Goal: Find contact information: Find contact information

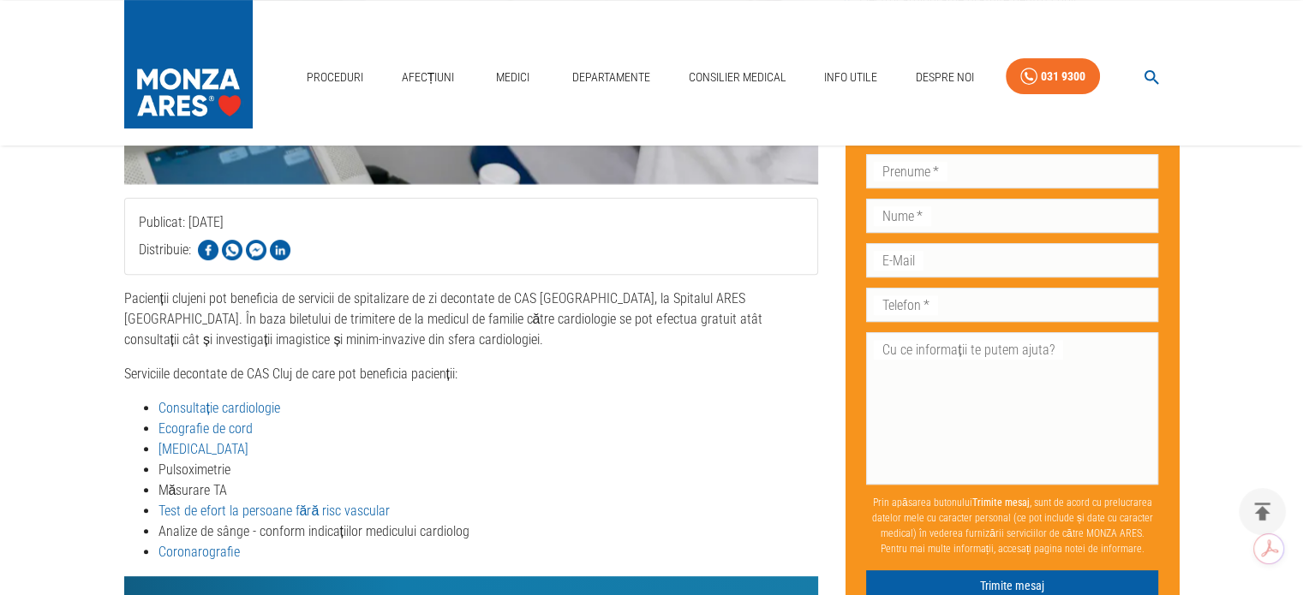
scroll to position [599, 0]
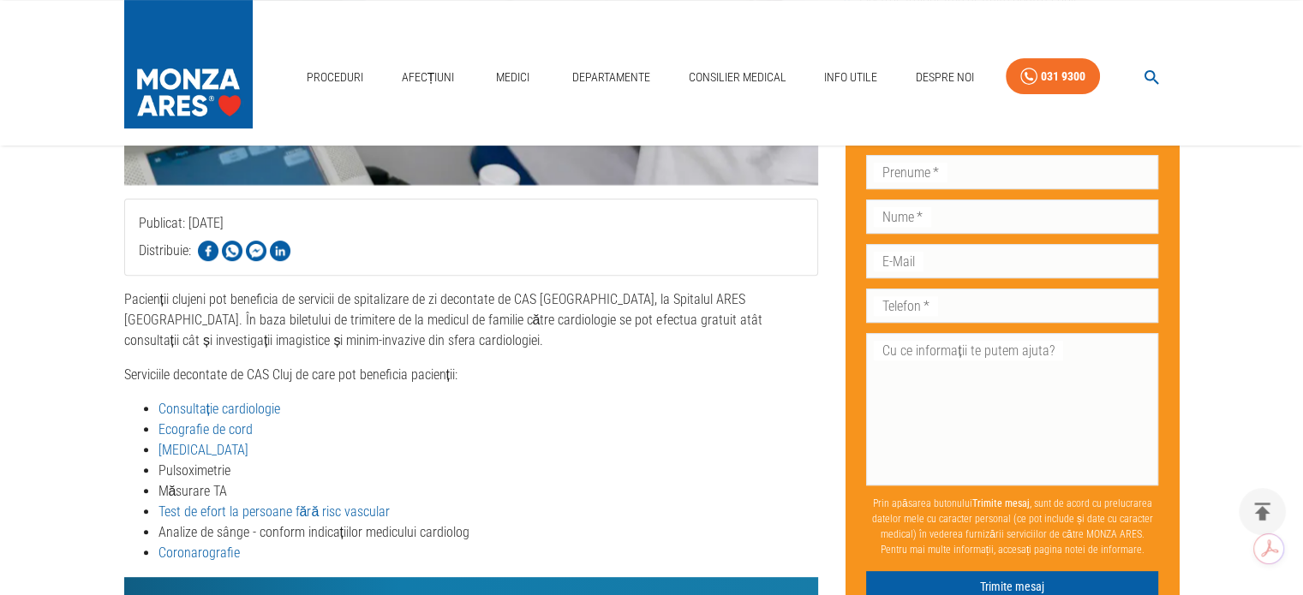
click at [203, 421] on link "Ecografie de cord" at bounding box center [205, 429] width 94 height 16
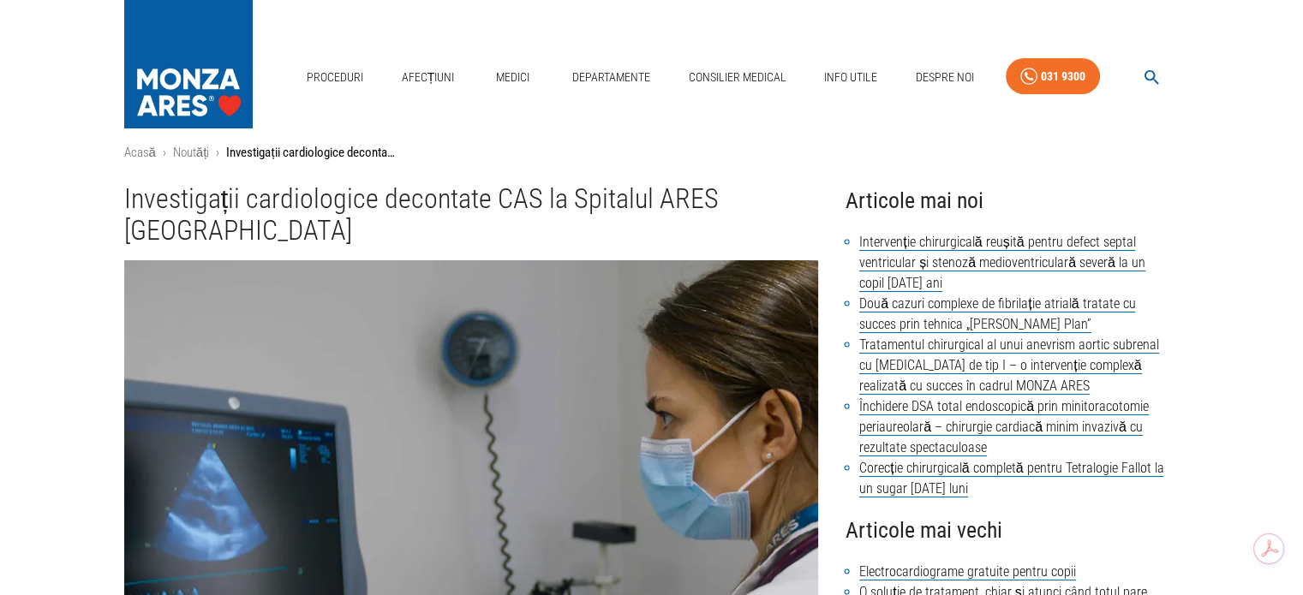
scroll to position [0, 0]
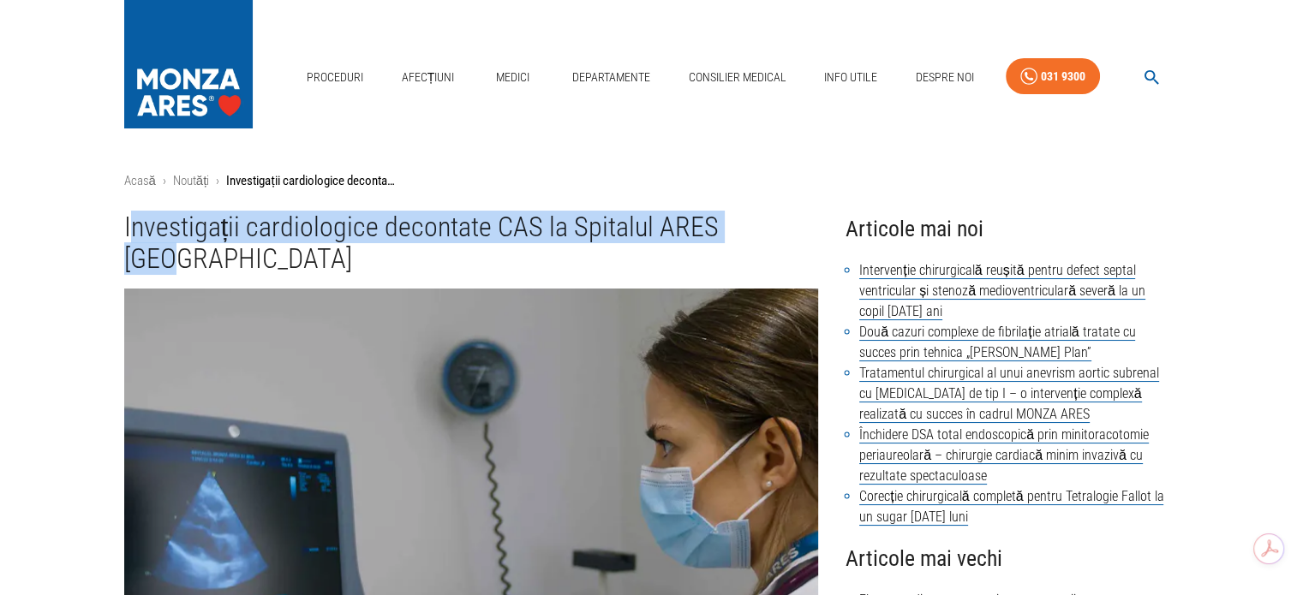
drag, startPoint x: 774, startPoint y: 224, endPoint x: 128, endPoint y: 236, distance: 645.8
click at [128, 236] on h1 "Investigații cardiologice decontate CAS la Spitalul ARES [GEOGRAPHIC_DATA]" at bounding box center [471, 244] width 695 height 64
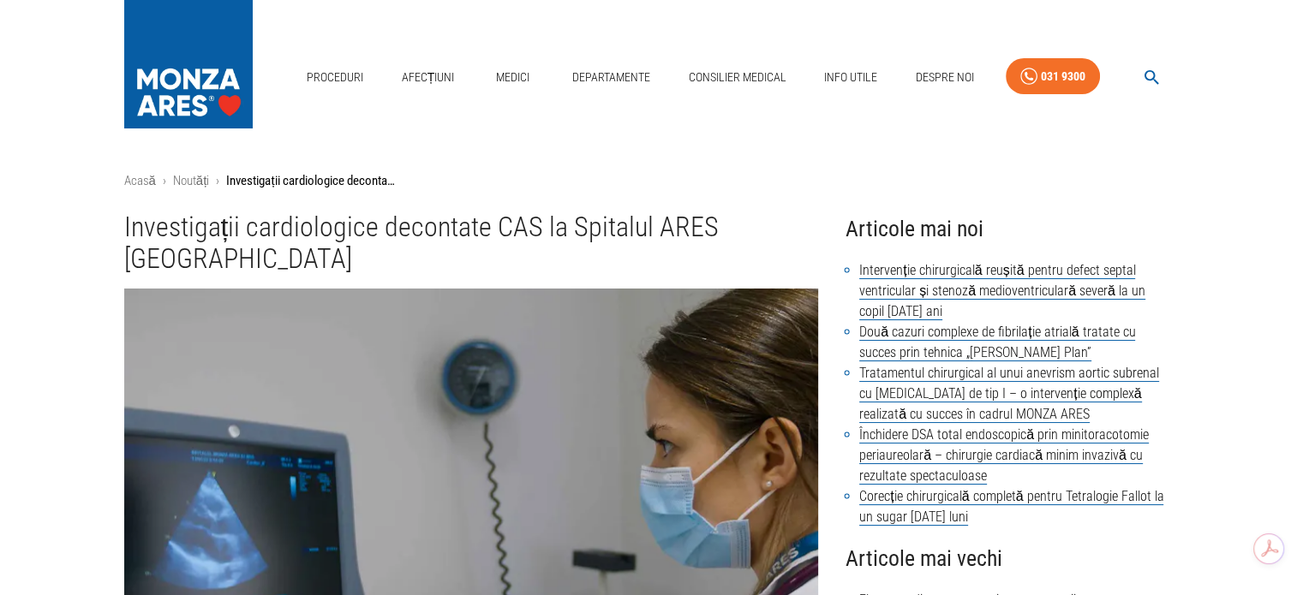
click at [504, 133] on div "Proceduri Afecțiuni Medici Departamente Consilier Medical Info Utile Despre Noi…" at bounding box center [651, 73] width 1303 height 146
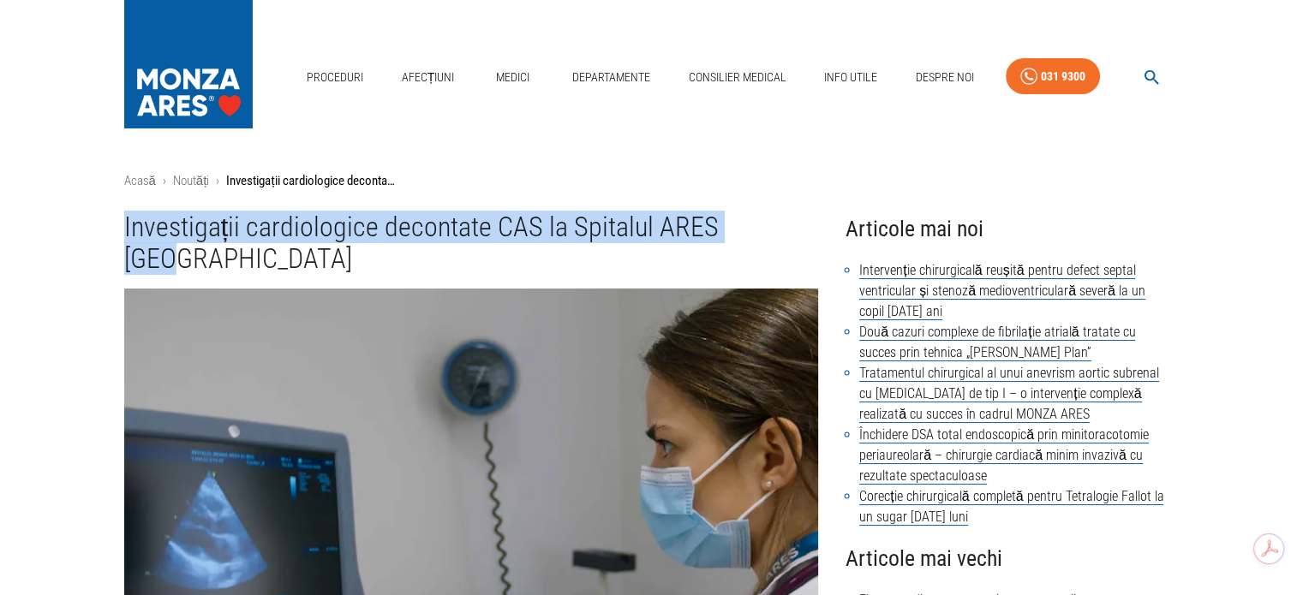
drag, startPoint x: 94, startPoint y: 218, endPoint x: 790, endPoint y: 232, distance: 695.5
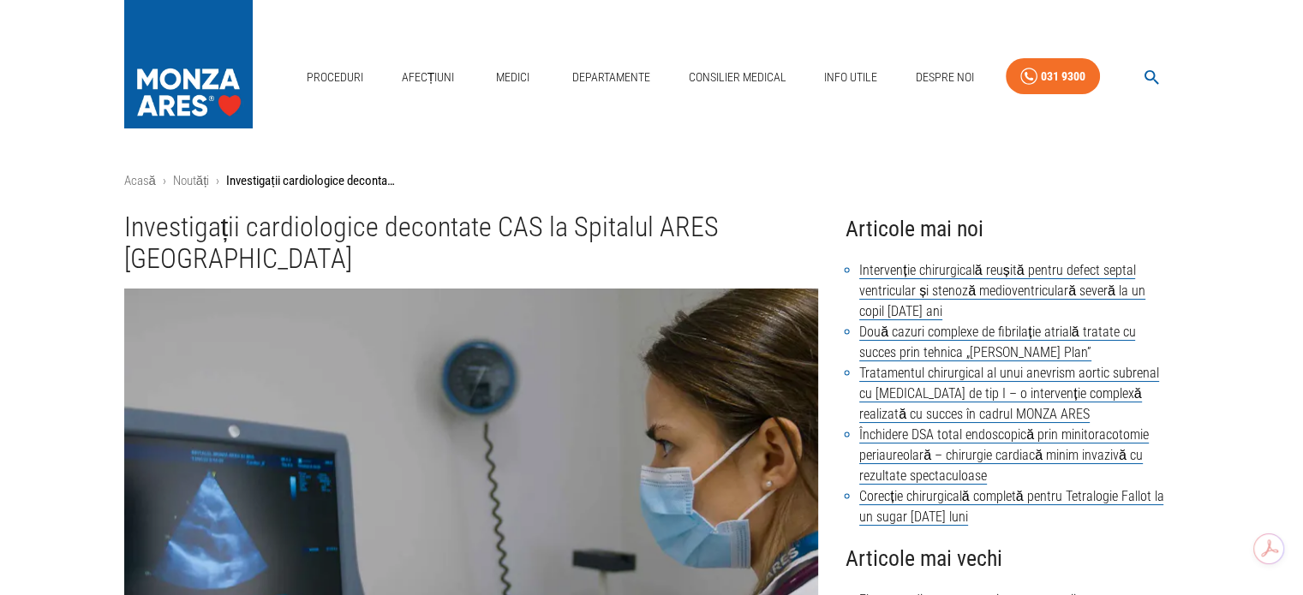
click at [727, 143] on div "Proceduri Afecțiuni Medici Departamente Consilier Medical Info Utile Despre Noi…" at bounding box center [651, 73] width 1303 height 146
click at [473, 122] on div "Proceduri Afecțiuni Medici Departamente Consilier Medical Info Utile Despre Noi…" at bounding box center [651, 73] width 1303 height 146
click at [504, 75] on link "Medici" at bounding box center [513, 77] width 55 height 35
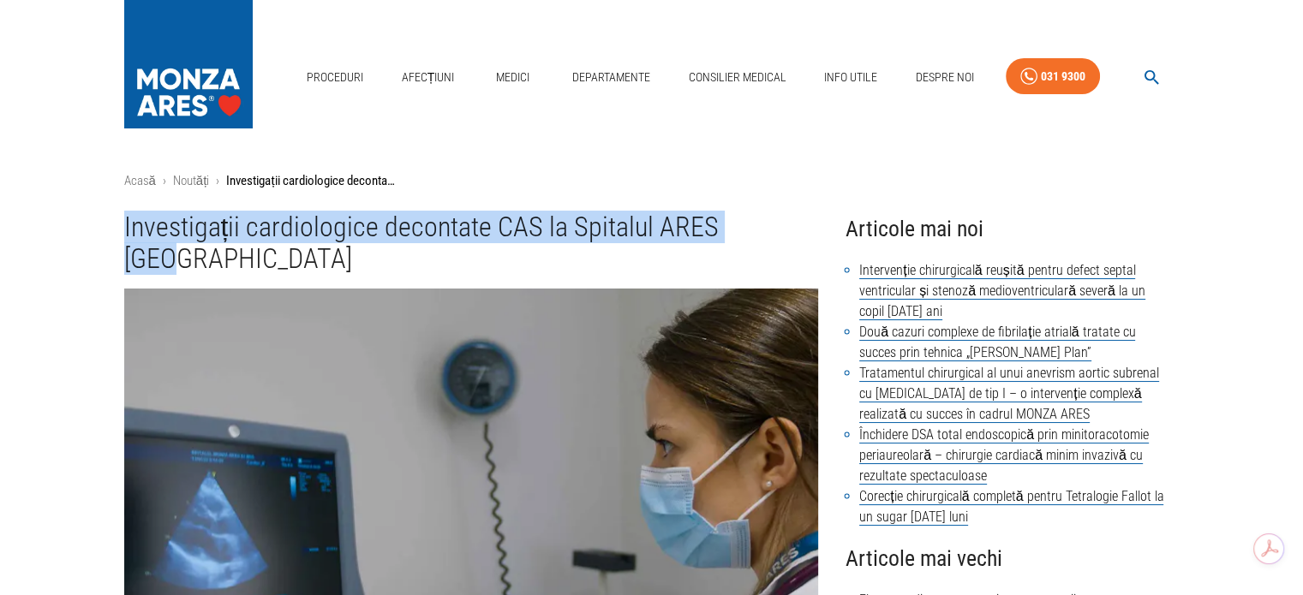
drag, startPoint x: 783, startPoint y: 223, endPoint x: 110, endPoint y: 212, distance: 673.2
click at [110, 212] on div "Investigații cardiologice decontate CAS la Spitalul ARES [GEOGRAPHIC_DATA]" at bounding box center [464, 237] width 708 height 78
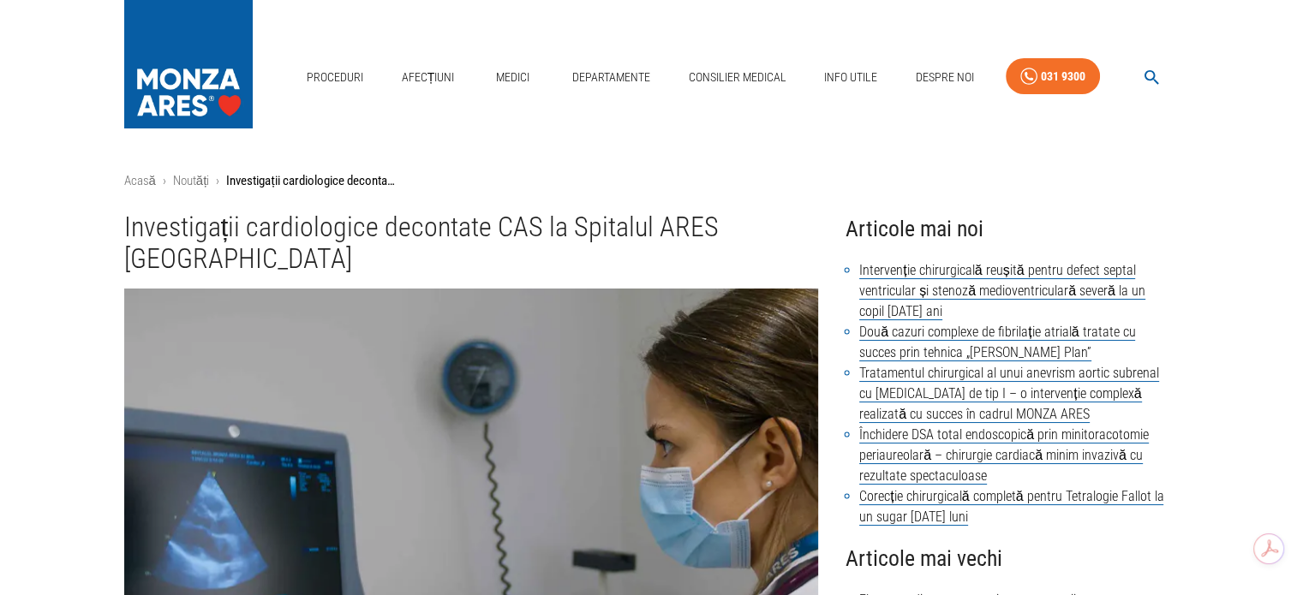
click at [539, 180] on ol "Acasă › Noutăți › Investigații cardiologice decontate CAS la Spitalul ARES [GEO…" at bounding box center [651, 181] width 1055 height 20
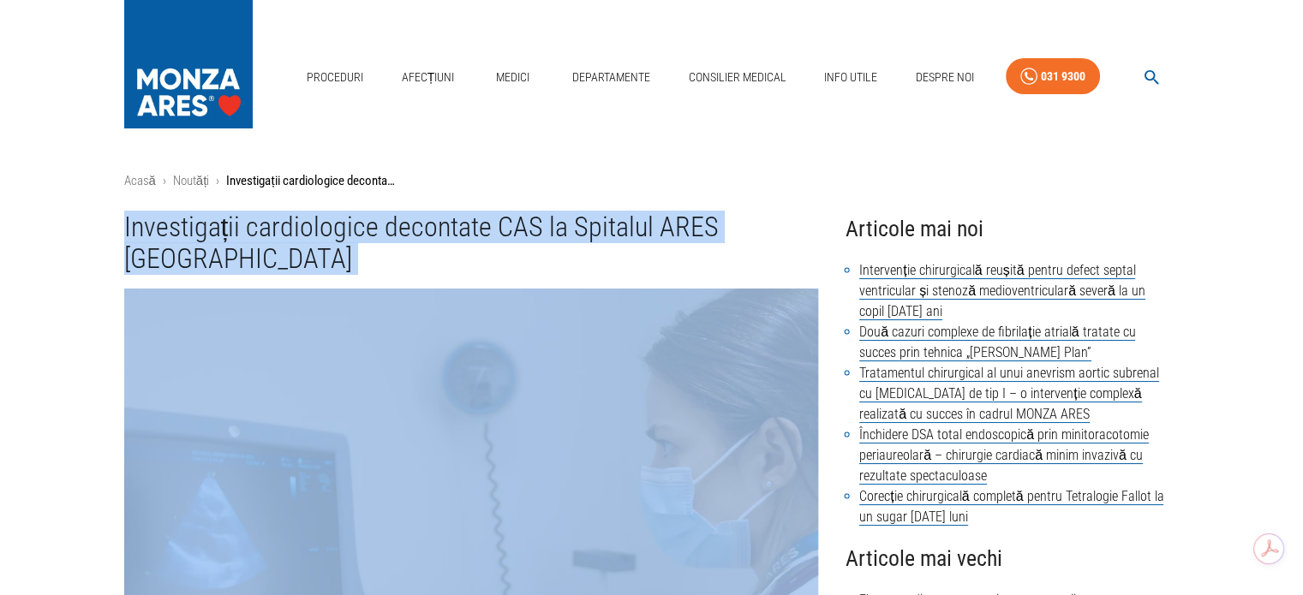
drag, startPoint x: 92, startPoint y: 218, endPoint x: 671, endPoint y: 262, distance: 580.6
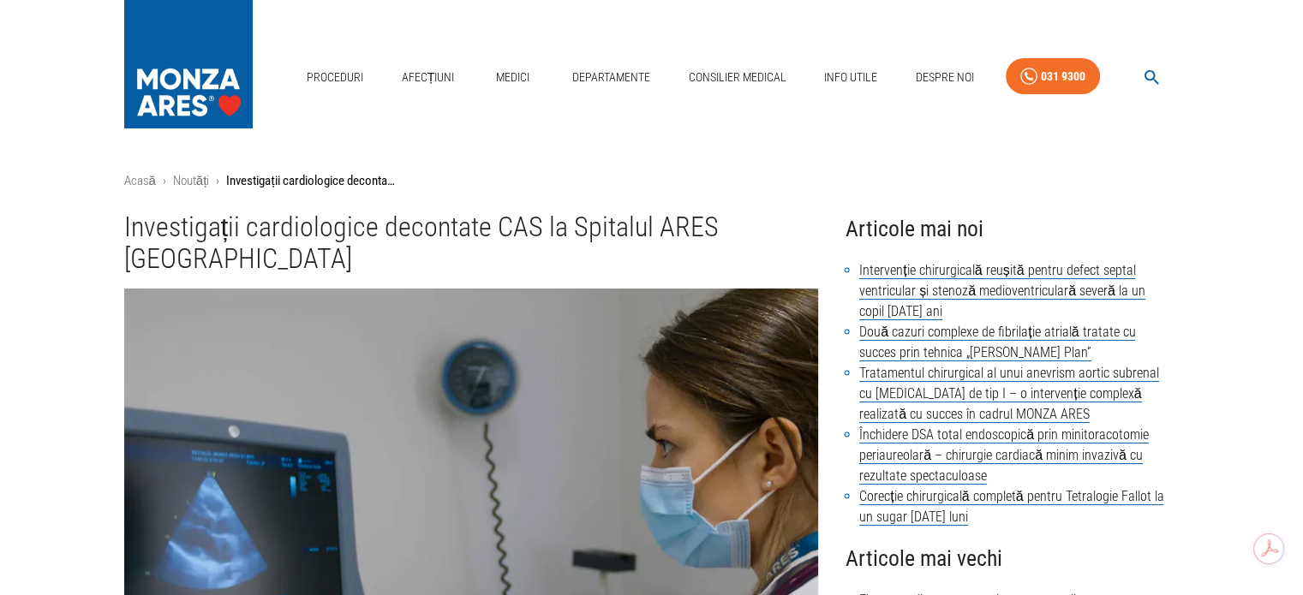
click at [816, 181] on ol "Acasă › Noutăți › Investigații cardiologice decontate CAS la Spitalul ARES [GEO…" at bounding box center [651, 181] width 1055 height 20
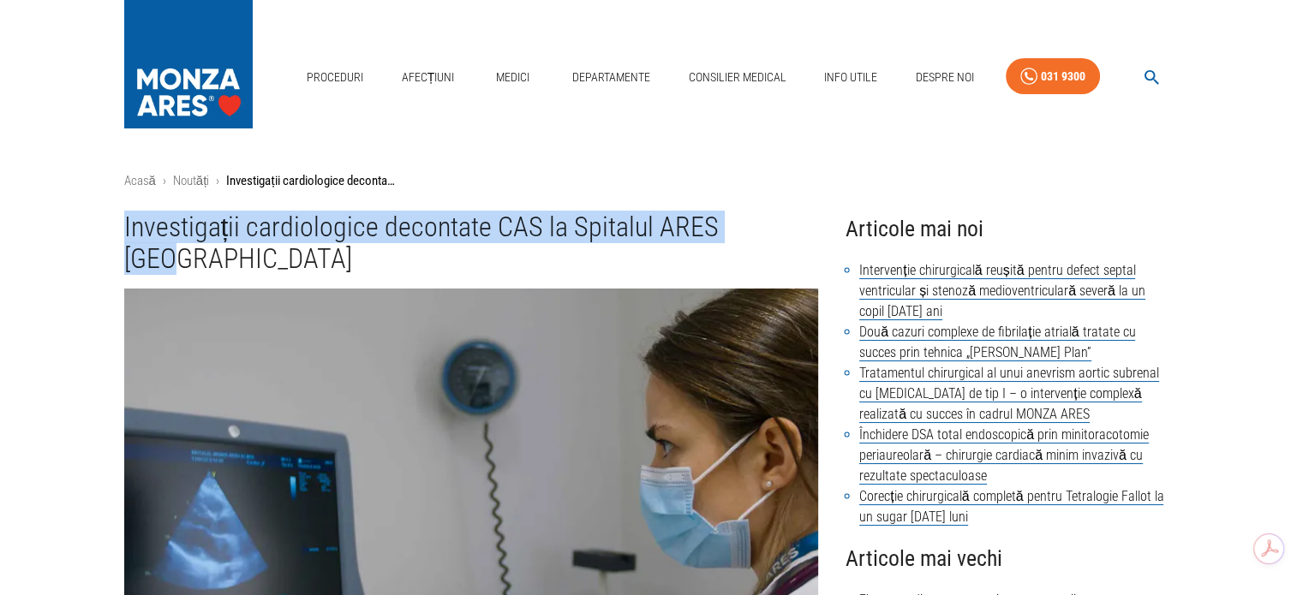
drag, startPoint x: 775, startPoint y: 222, endPoint x: 86, endPoint y: 231, distance: 689.5
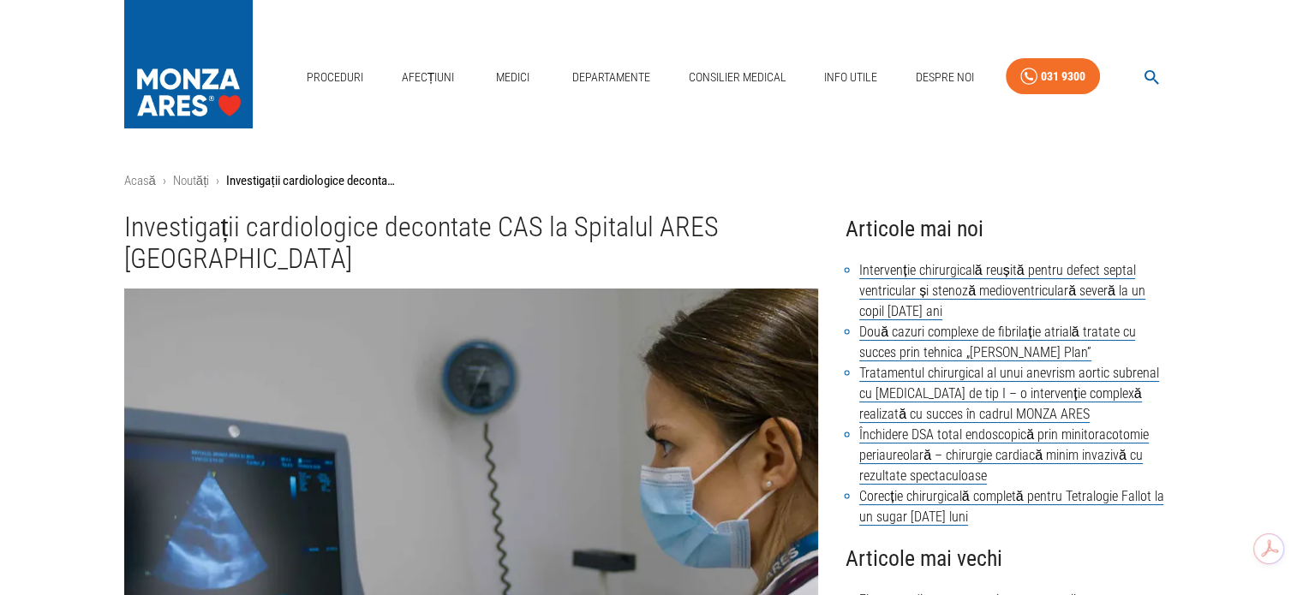
click at [623, 137] on div "Proceduri Afecțiuni Medici Departamente Consilier Medical Info Utile Despre Noi…" at bounding box center [651, 73] width 1303 height 146
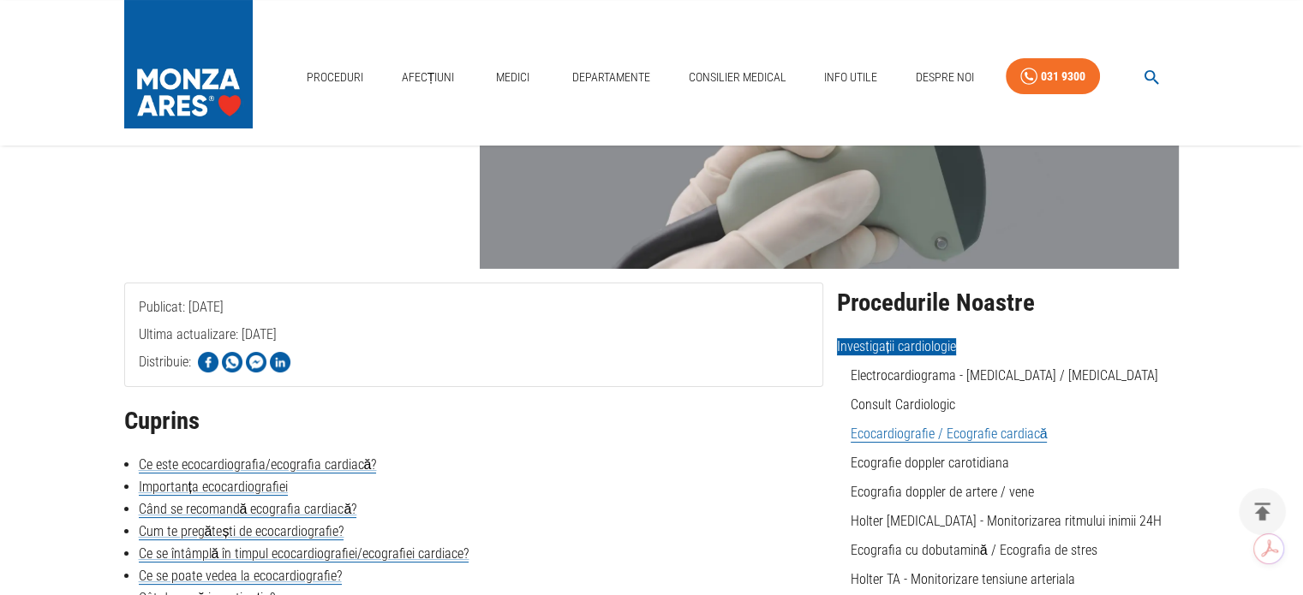
scroll to position [171, 0]
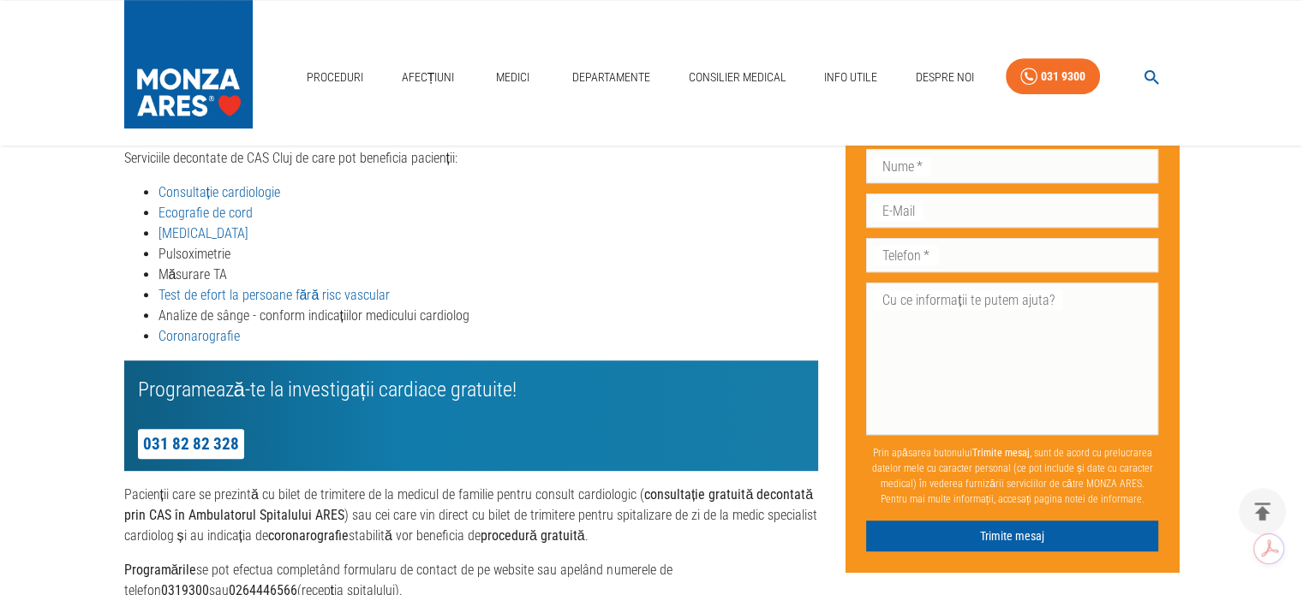
scroll to position [856, 0]
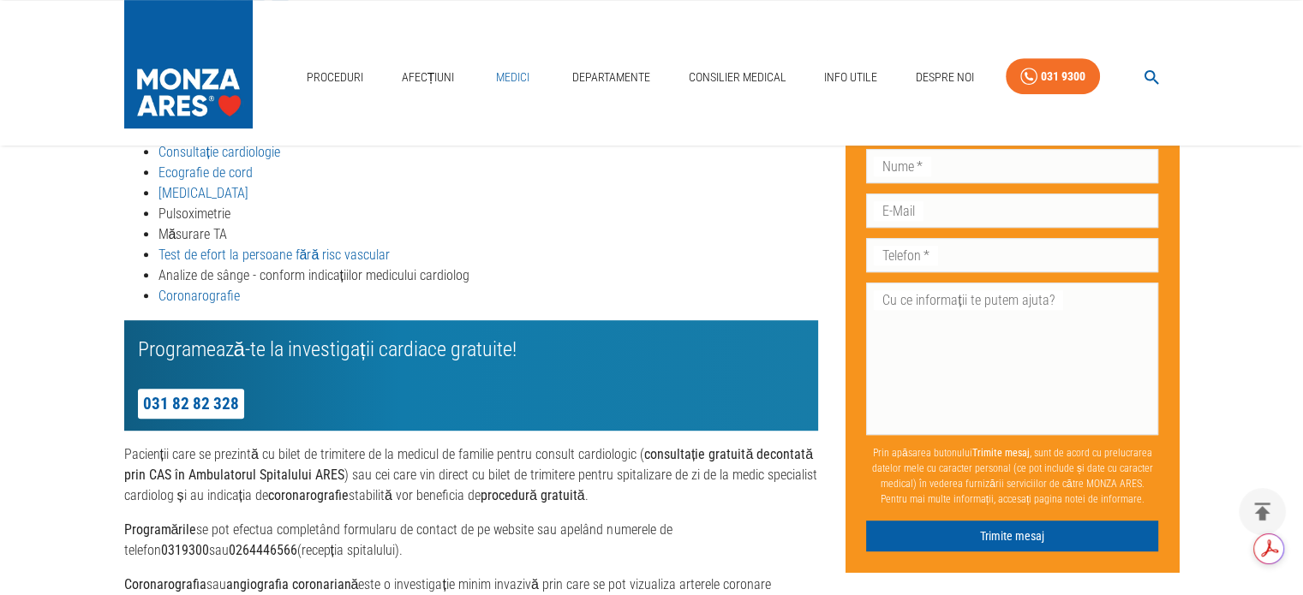
click at [514, 81] on link "Medici" at bounding box center [513, 77] width 55 height 35
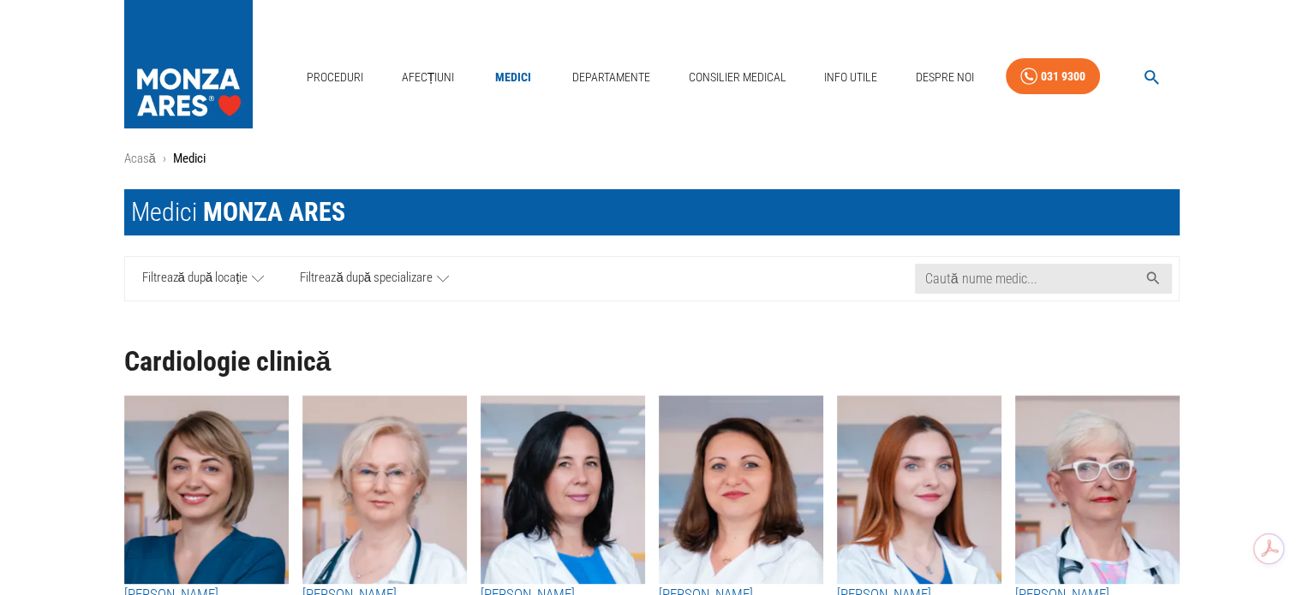
scroll to position [257, 0]
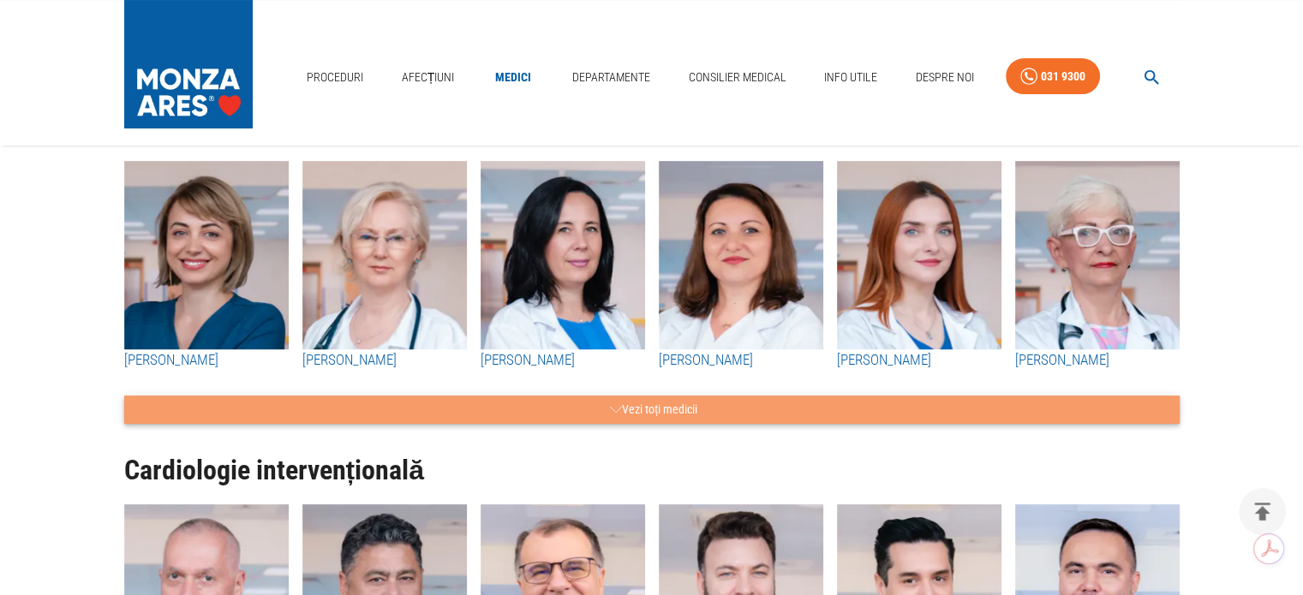
click at [549, 417] on button "Vezi toți medicii" at bounding box center [651, 410] width 1055 height 28
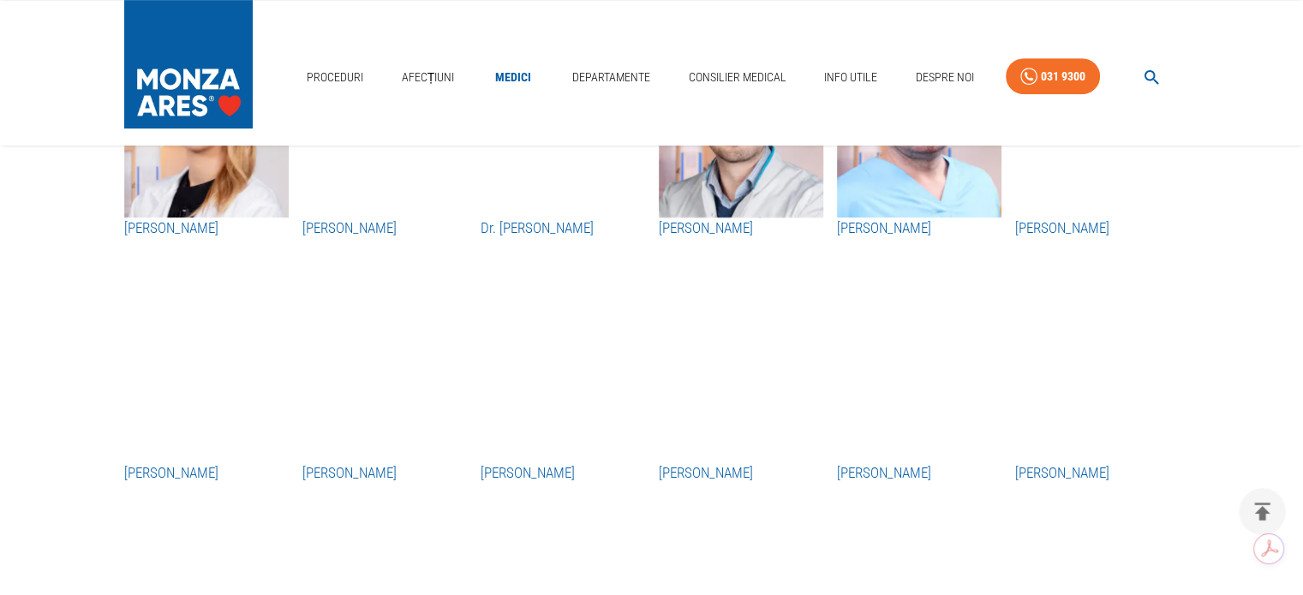
scroll to position [856, 0]
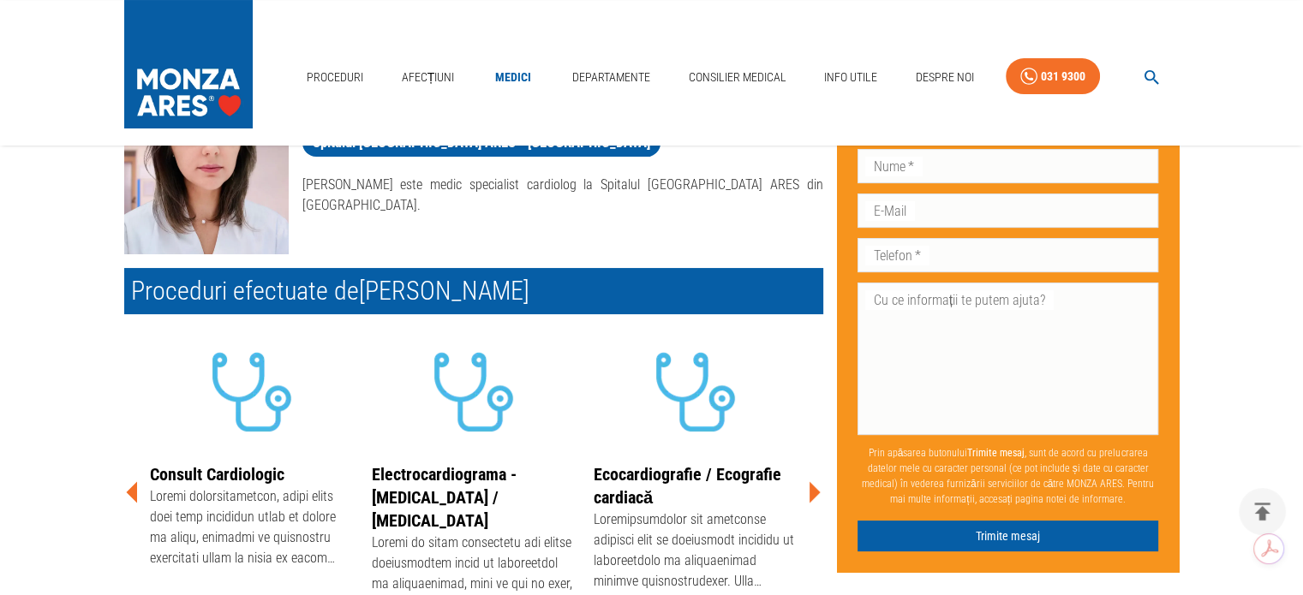
scroll to position [257, 0]
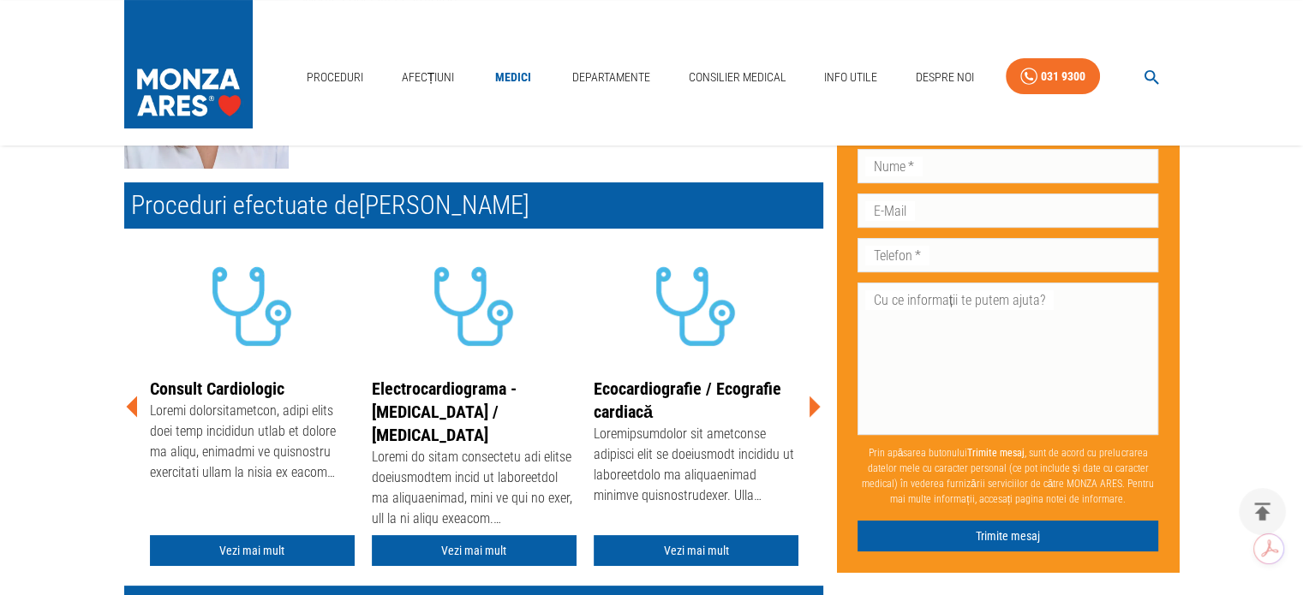
click at [817, 406] on icon at bounding box center [814, 407] width 11 height 21
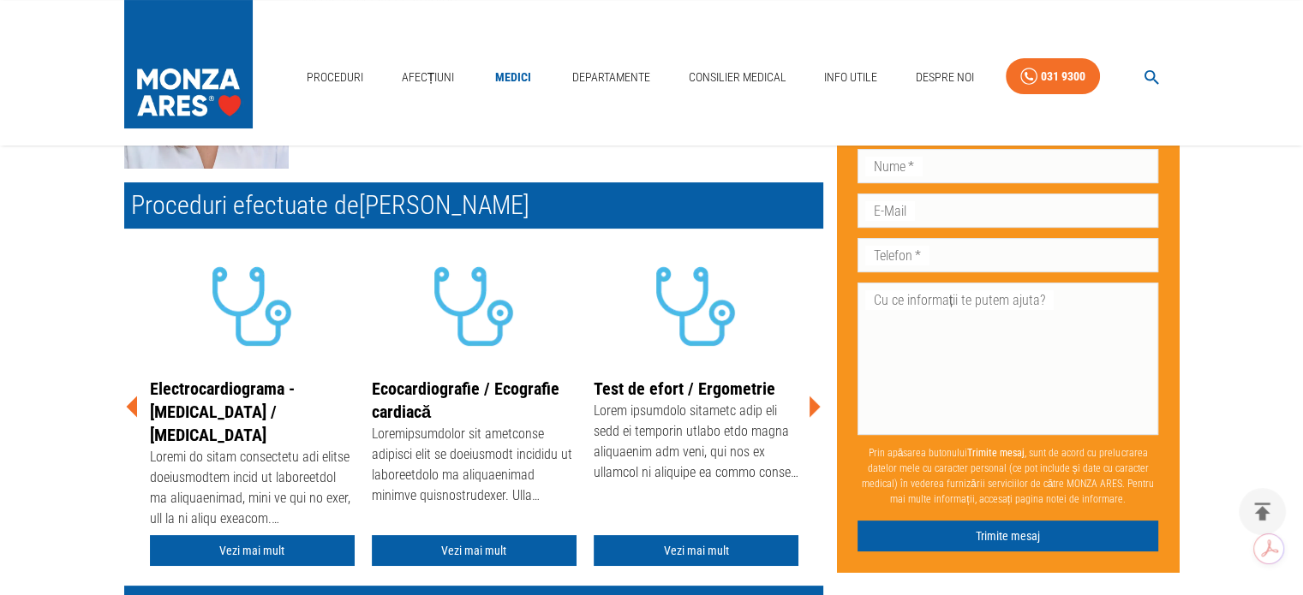
click at [819, 411] on icon at bounding box center [813, 406] width 51 height 51
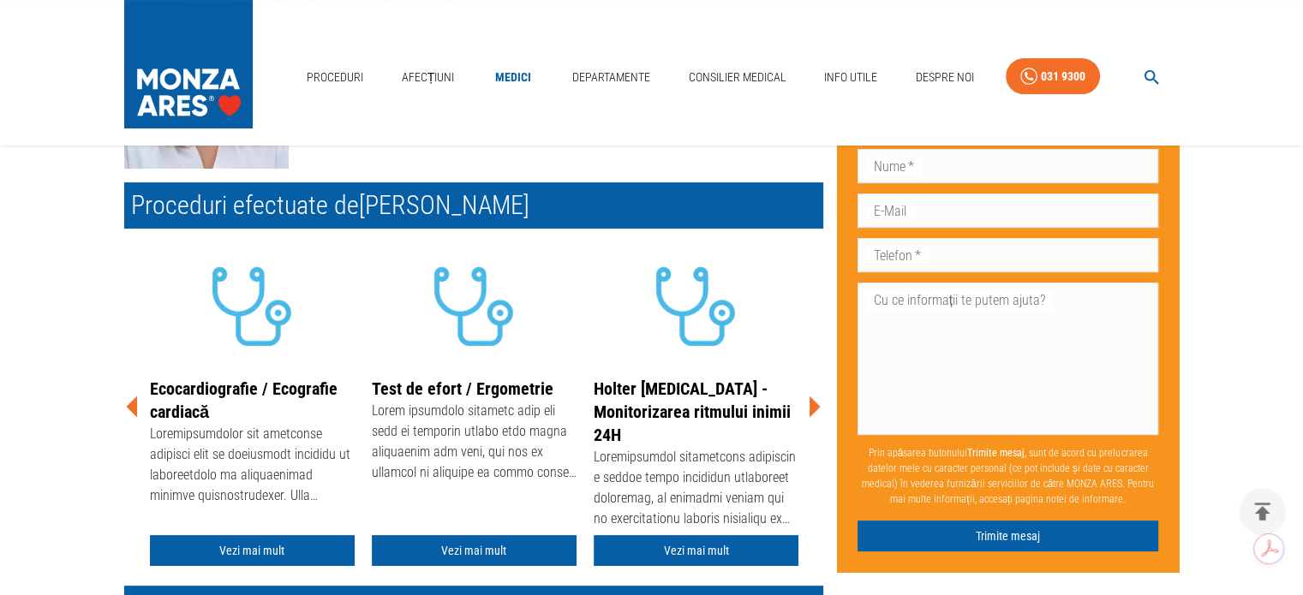
click at [819, 411] on icon at bounding box center [813, 406] width 51 height 51
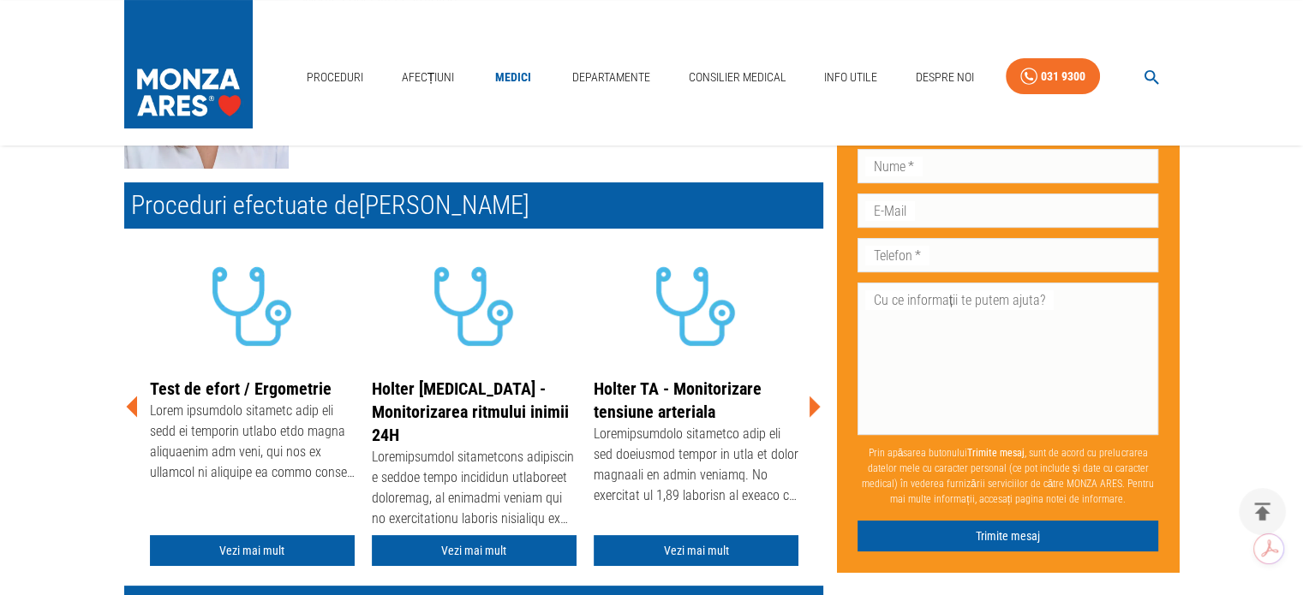
click at [819, 411] on icon at bounding box center [813, 406] width 51 height 51
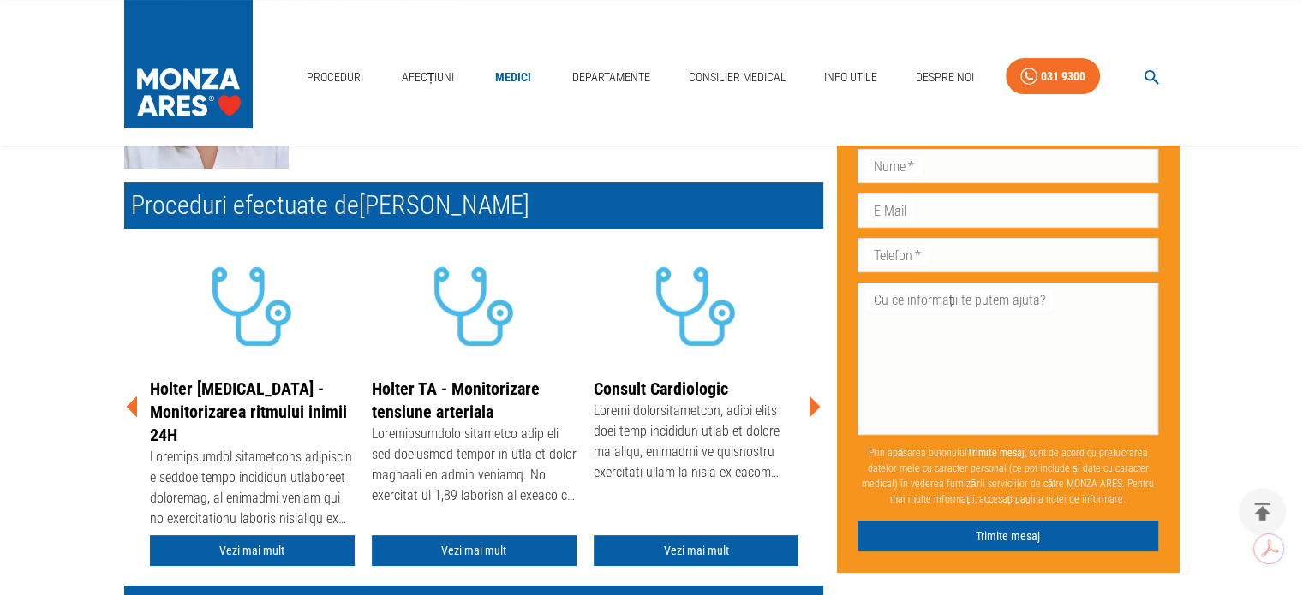
click at [819, 411] on icon at bounding box center [813, 406] width 51 height 51
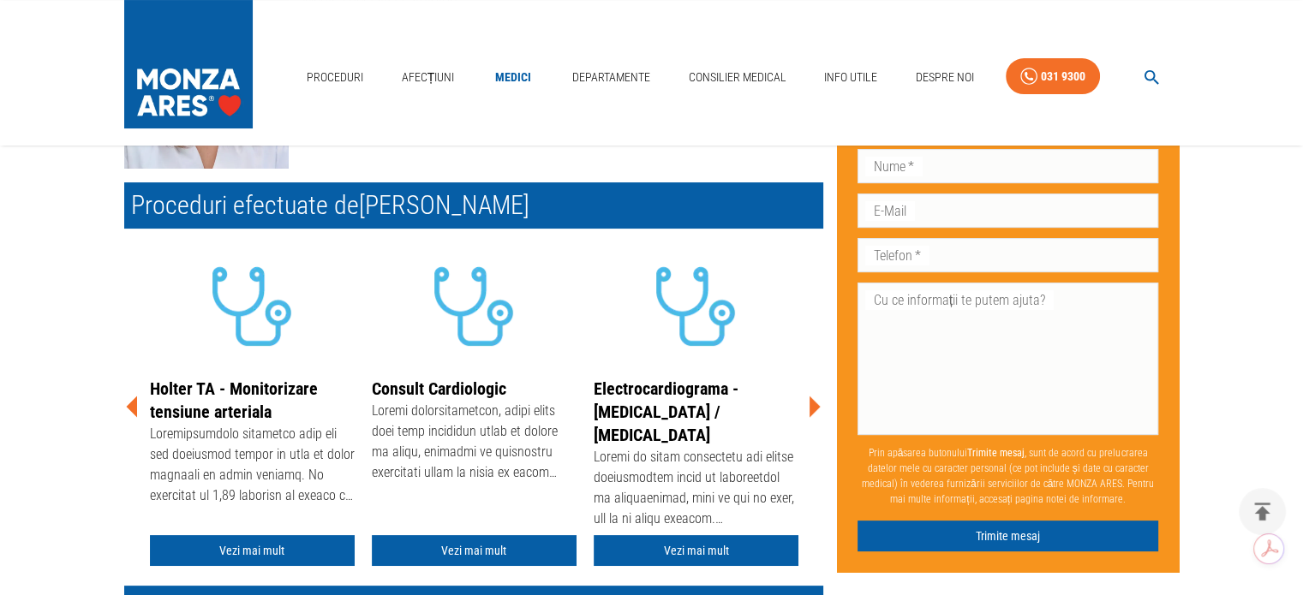
click at [819, 411] on icon at bounding box center [813, 406] width 51 height 51
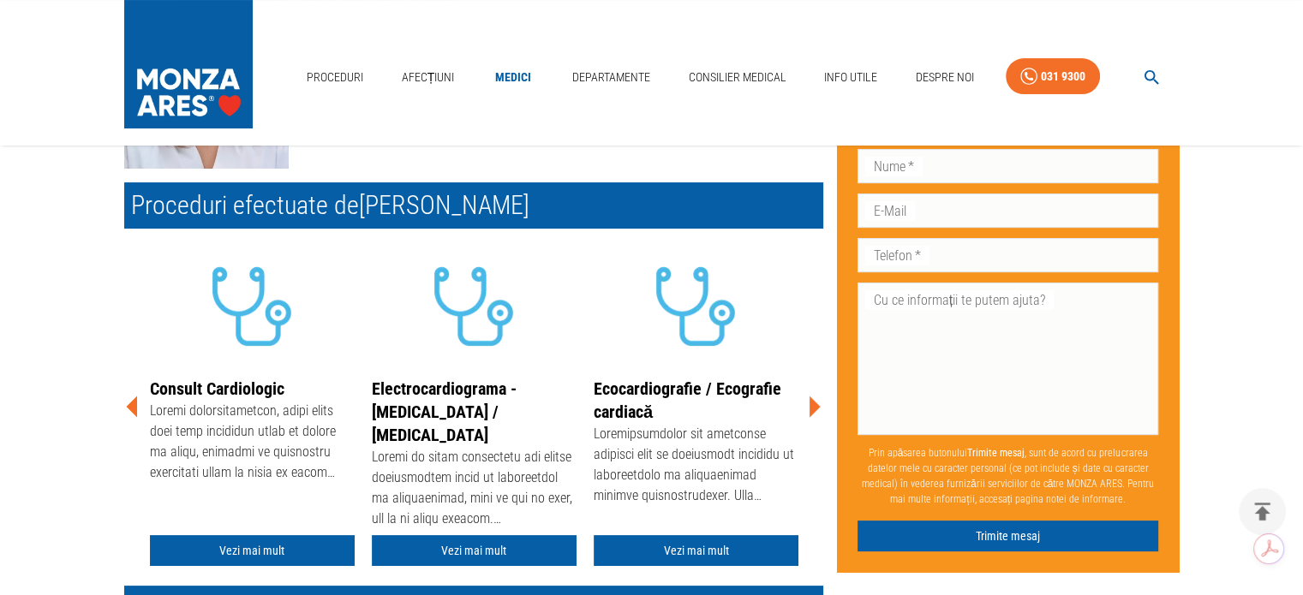
click at [819, 411] on icon at bounding box center [813, 406] width 51 height 51
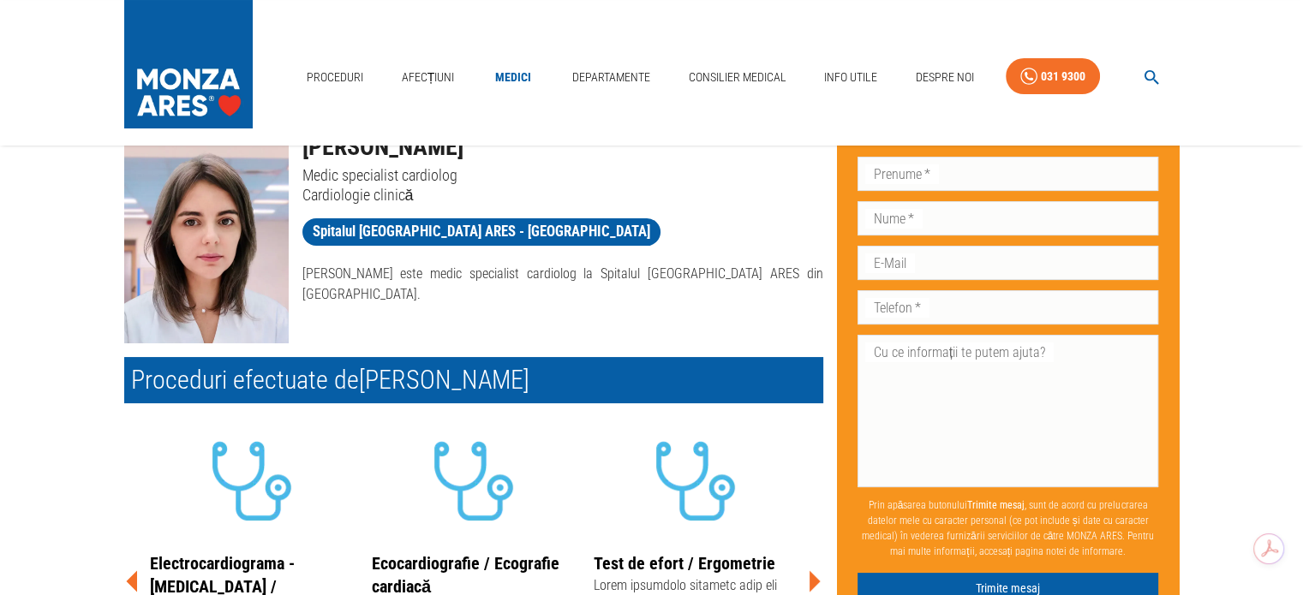
scroll to position [0, 0]
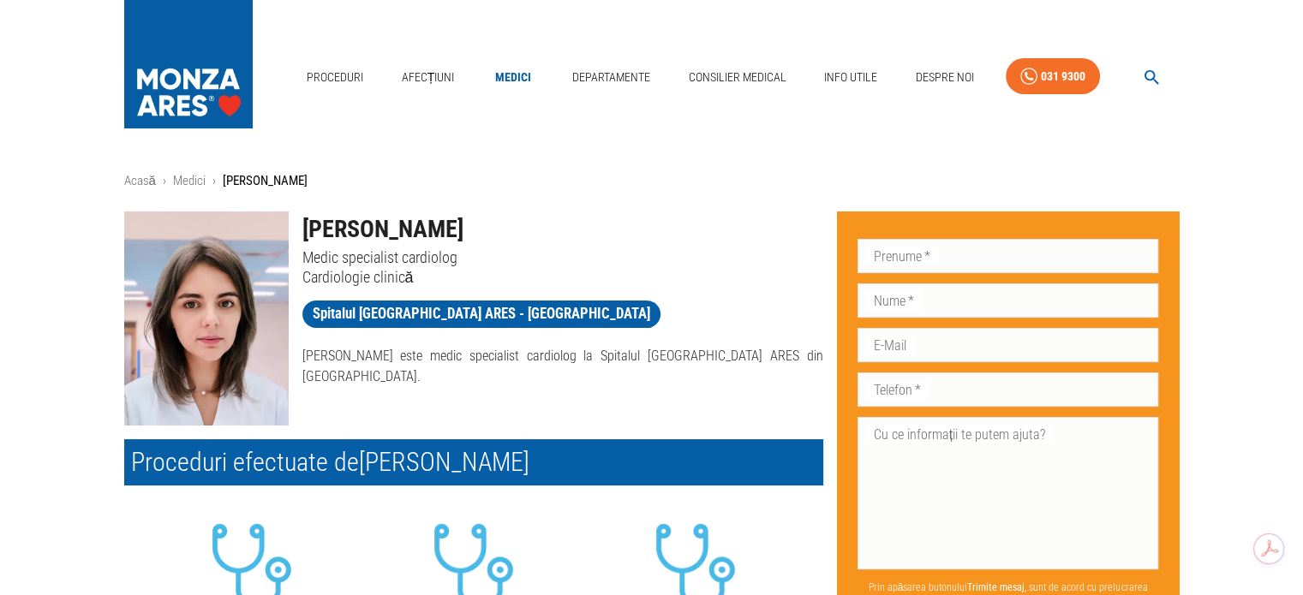
click at [403, 397] on div "Dr. Cristina Gheorghiu Medic specialist cardiolog Cardiologie clinică Spitalul …" at bounding box center [556, 312] width 534 height 228
